Goal: Transaction & Acquisition: Purchase product/service

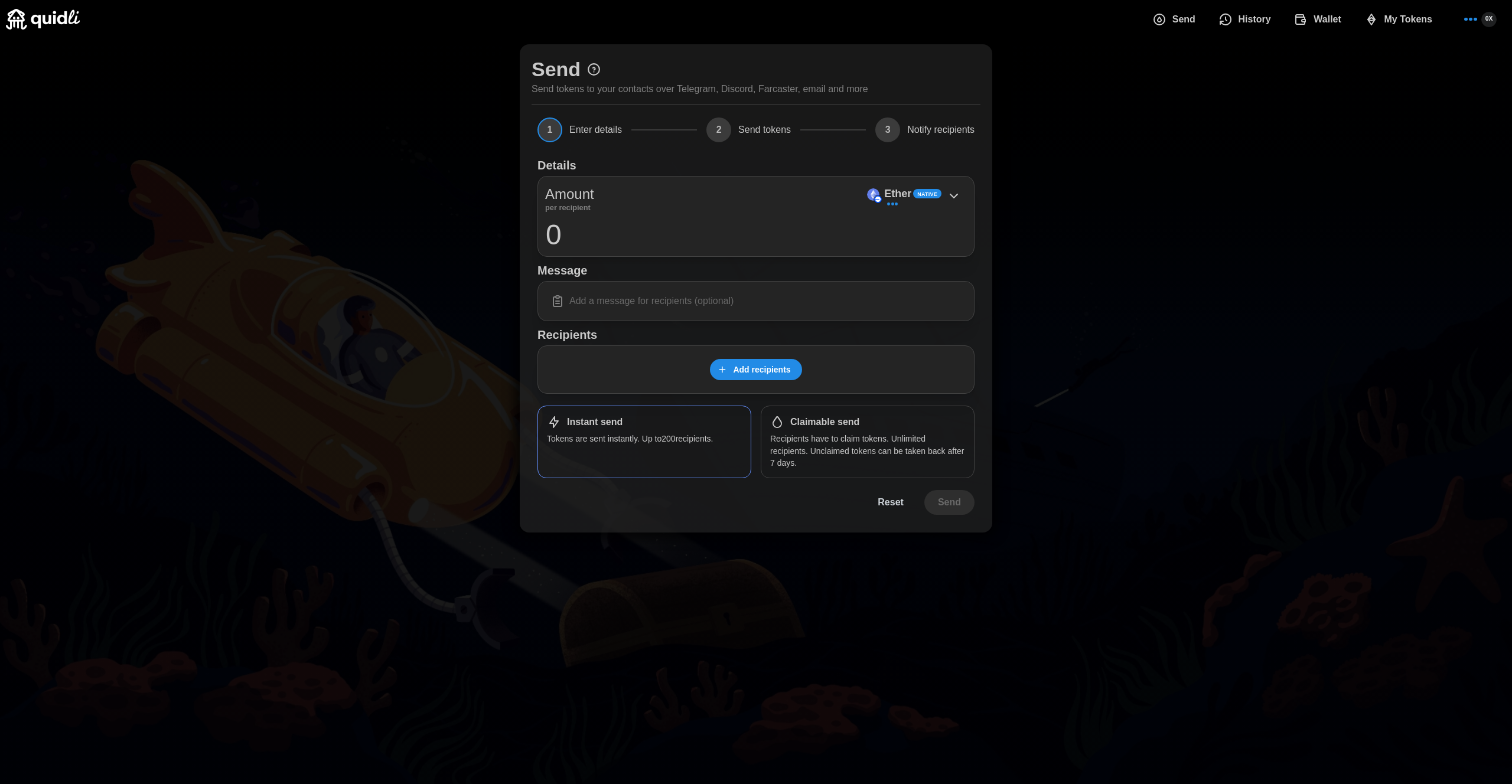
click at [1400, 27] on span "My Tokens" at bounding box center [1409, 19] width 48 height 23
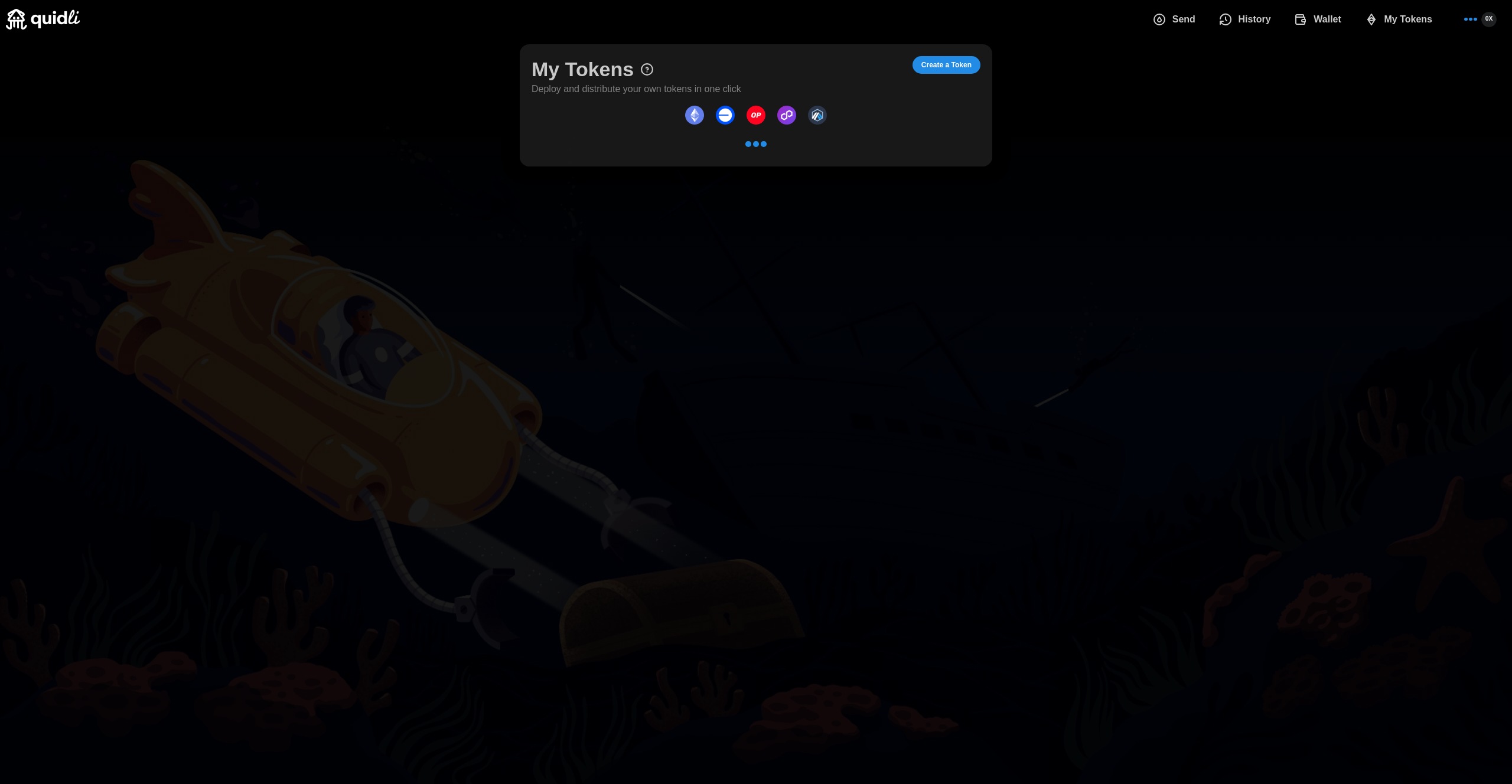
click at [1199, 16] on div "Send History Wallet My Tokens" at bounding box center [1294, 19] width 303 height 25
click at [1127, 18] on span "Send" at bounding box center [1134, 19] width 43 height 23
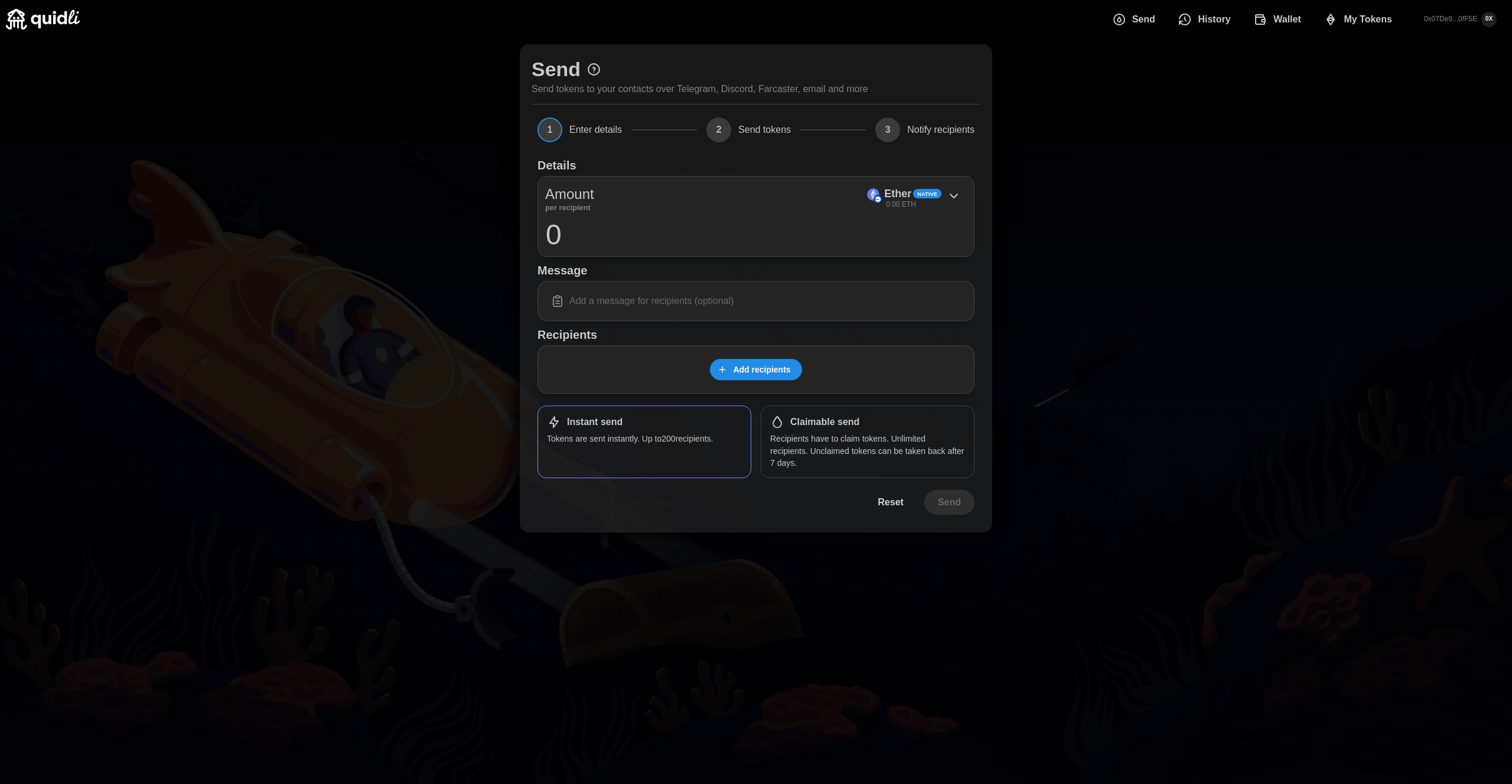
click at [769, 368] on span "Add recipients" at bounding box center [761, 370] width 57 height 20
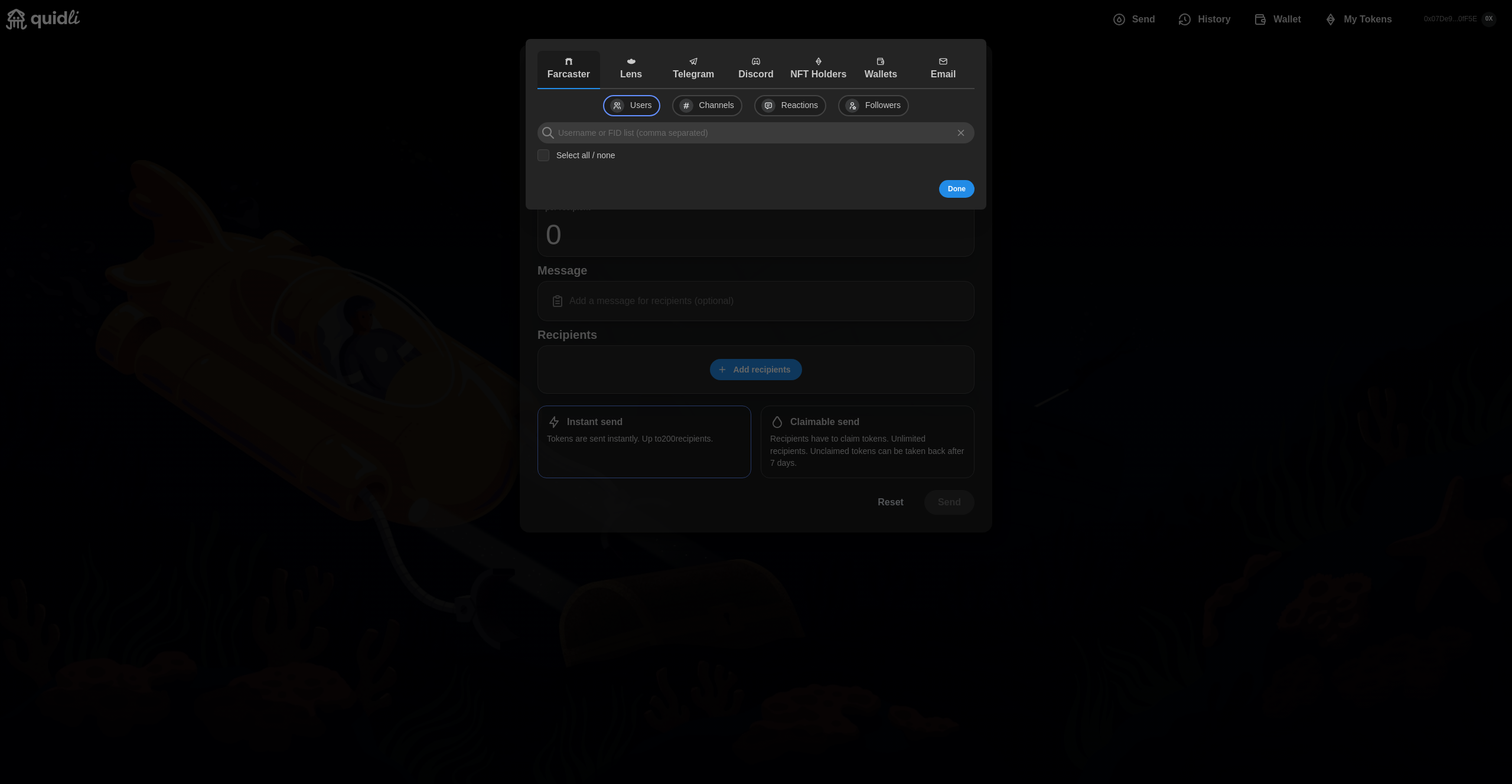
click at [643, 68] on p "Lens" at bounding box center [631, 74] width 57 height 15
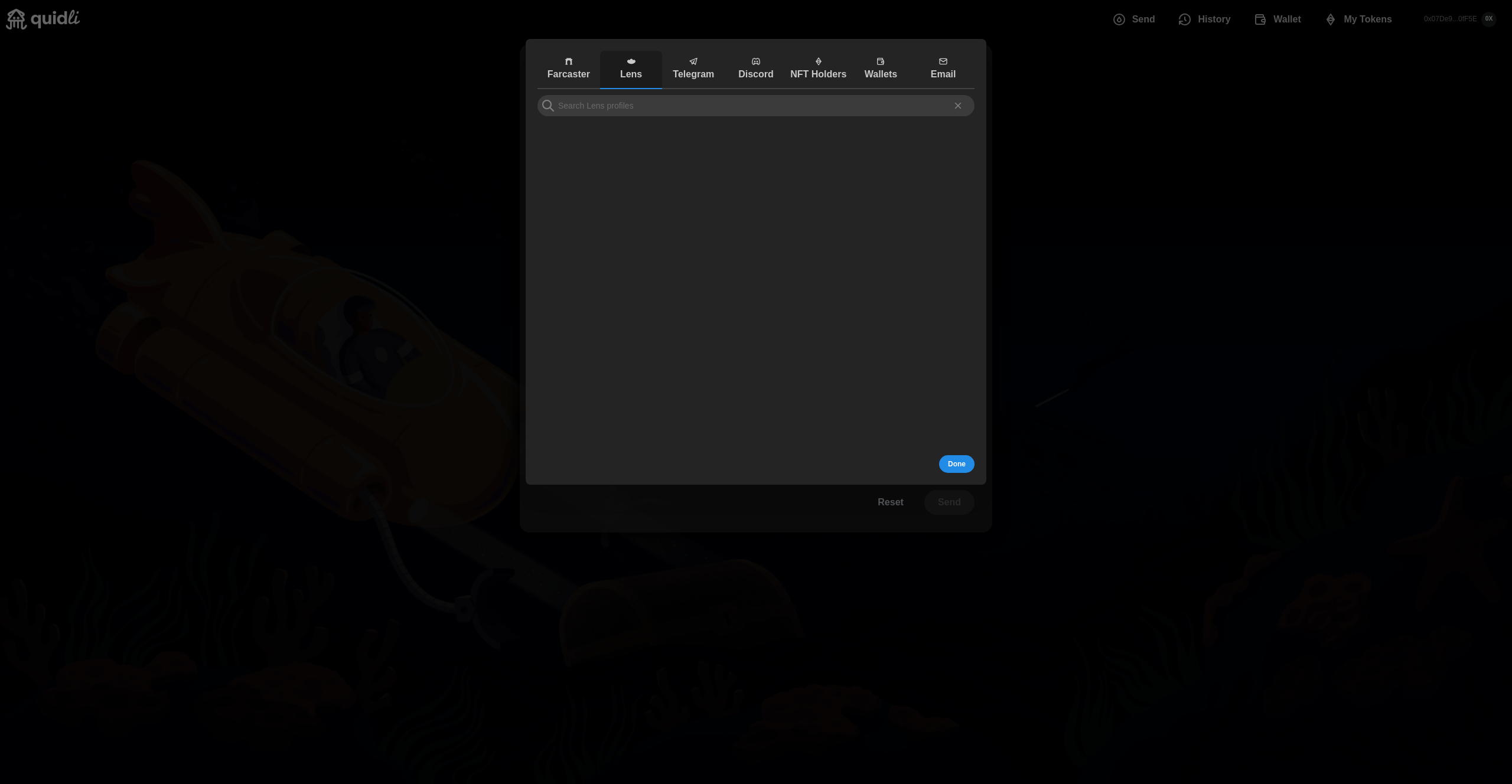
click at [570, 51] on button "Farcaster" at bounding box center [569, 70] width 62 height 38
